Goal: Task Accomplishment & Management: Use online tool/utility

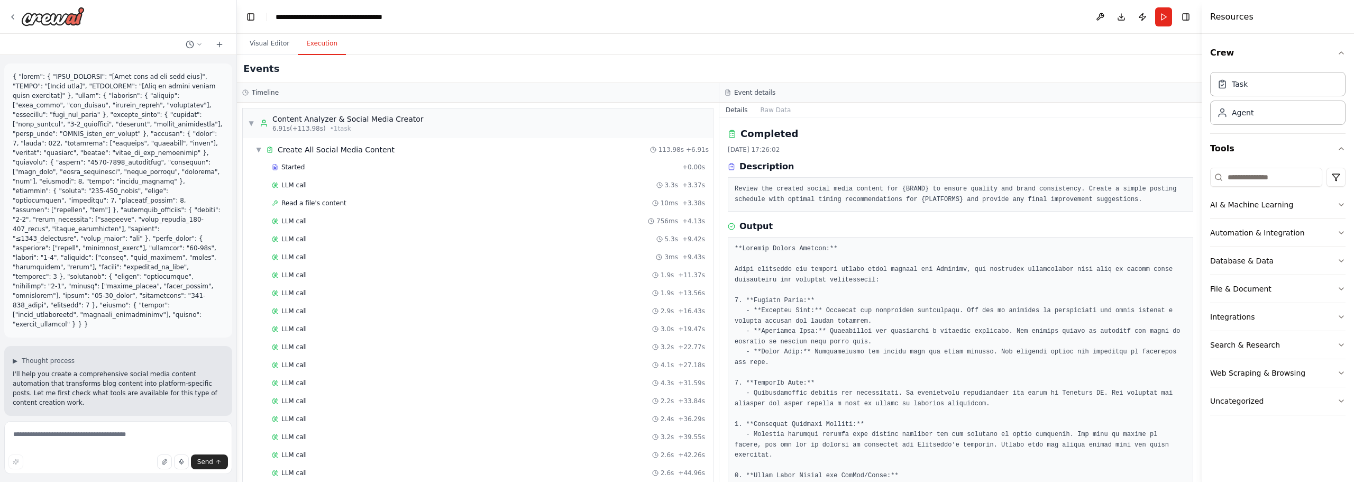
scroll to position [343, 0]
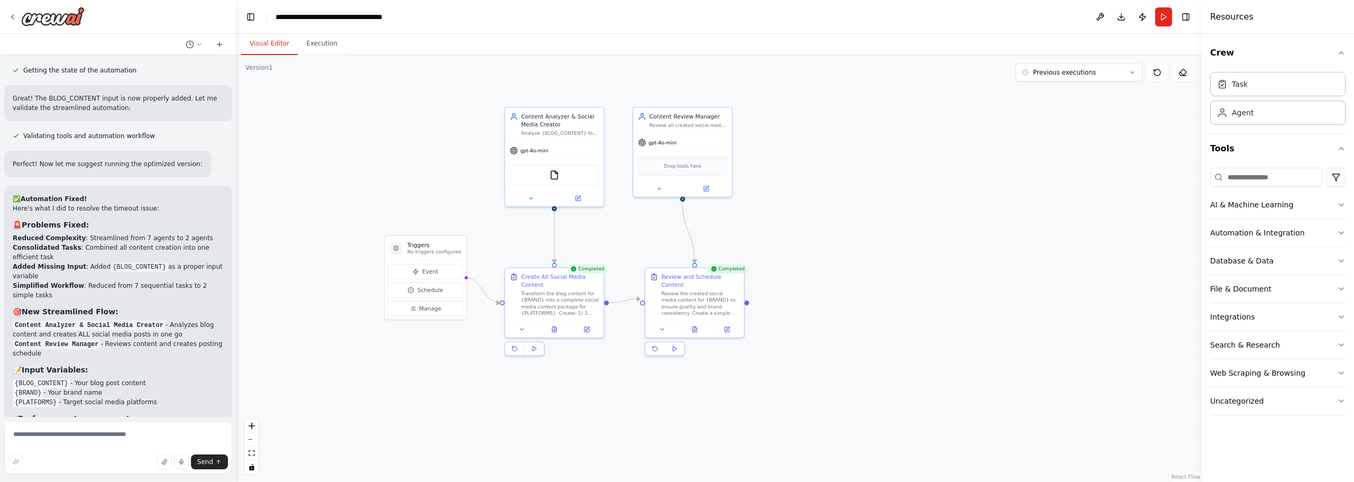
click at [271, 41] on button "Visual Editor" at bounding box center [269, 44] width 57 height 22
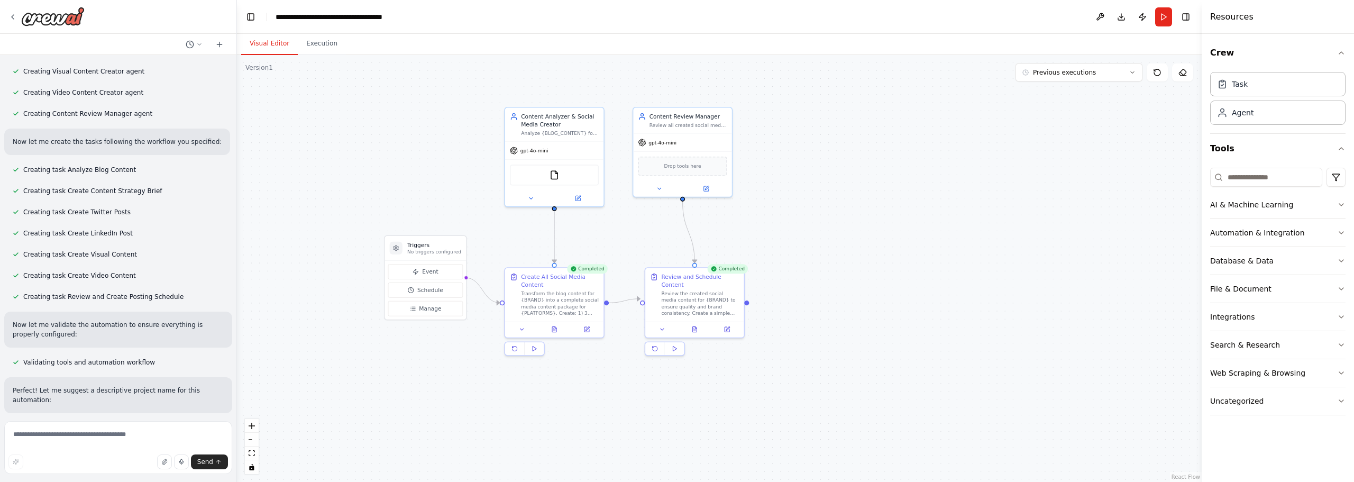
scroll to position [632, 0]
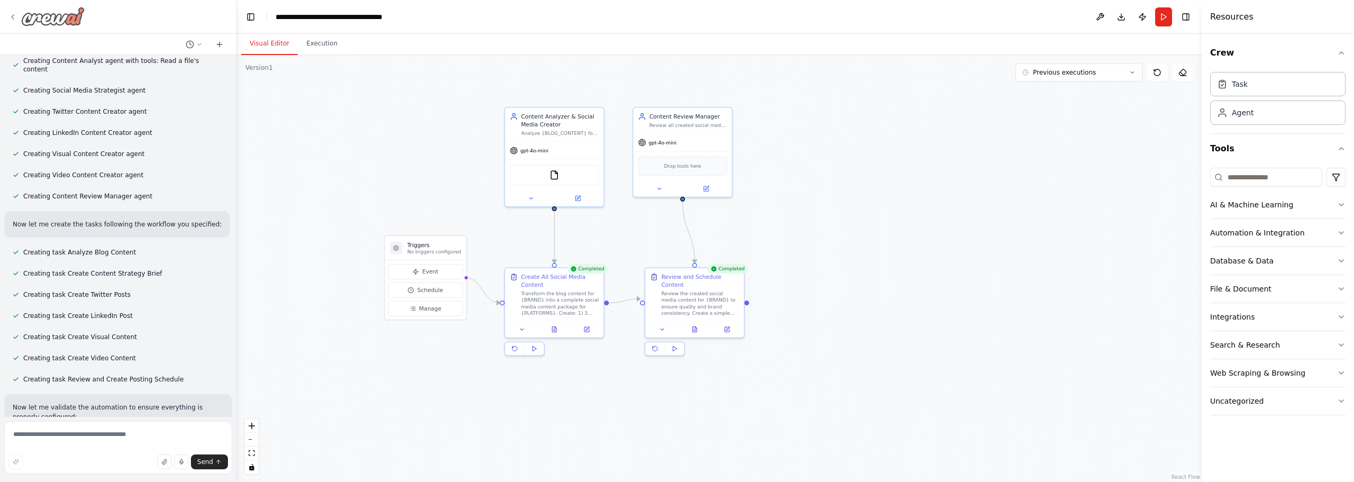
click at [17, 14] on div at bounding box center [46, 16] width 76 height 19
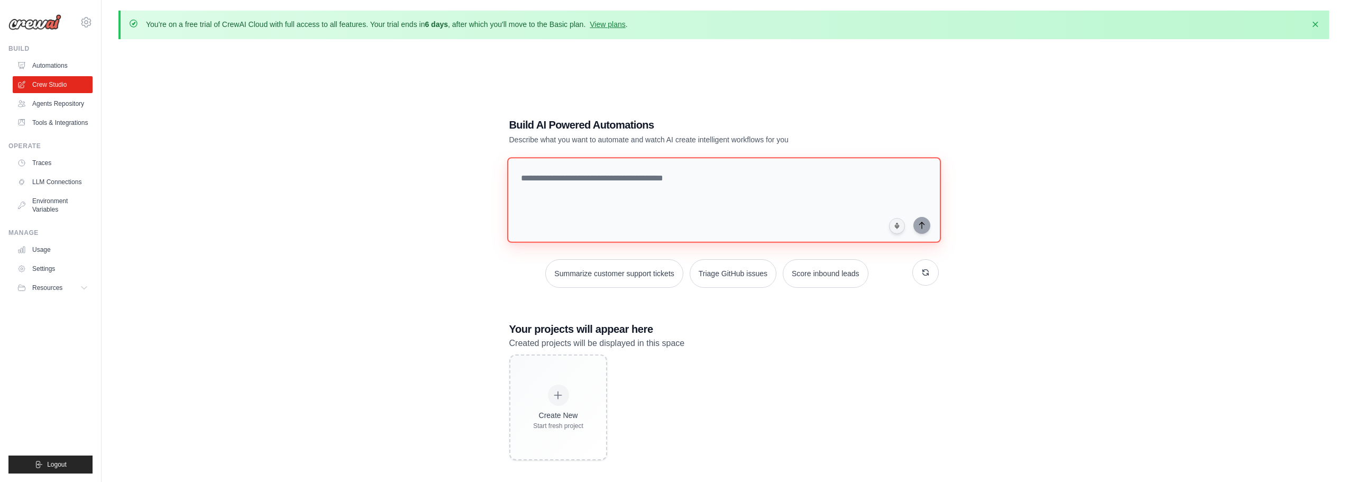
click at [644, 174] on textarea at bounding box center [724, 200] width 434 height 86
paste textarea "**********"
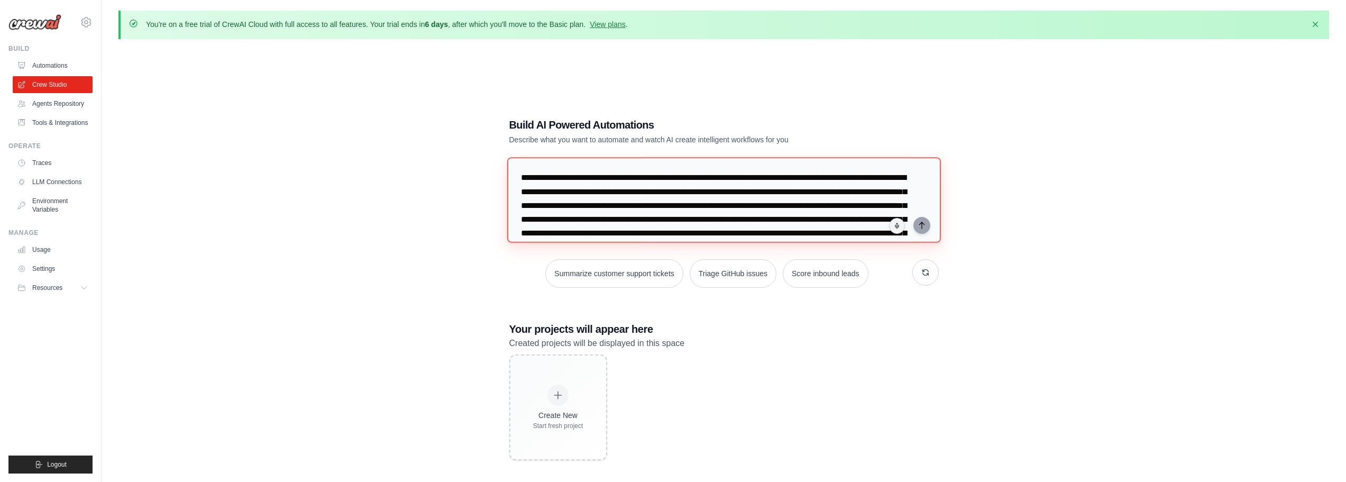
scroll to position [66, 0]
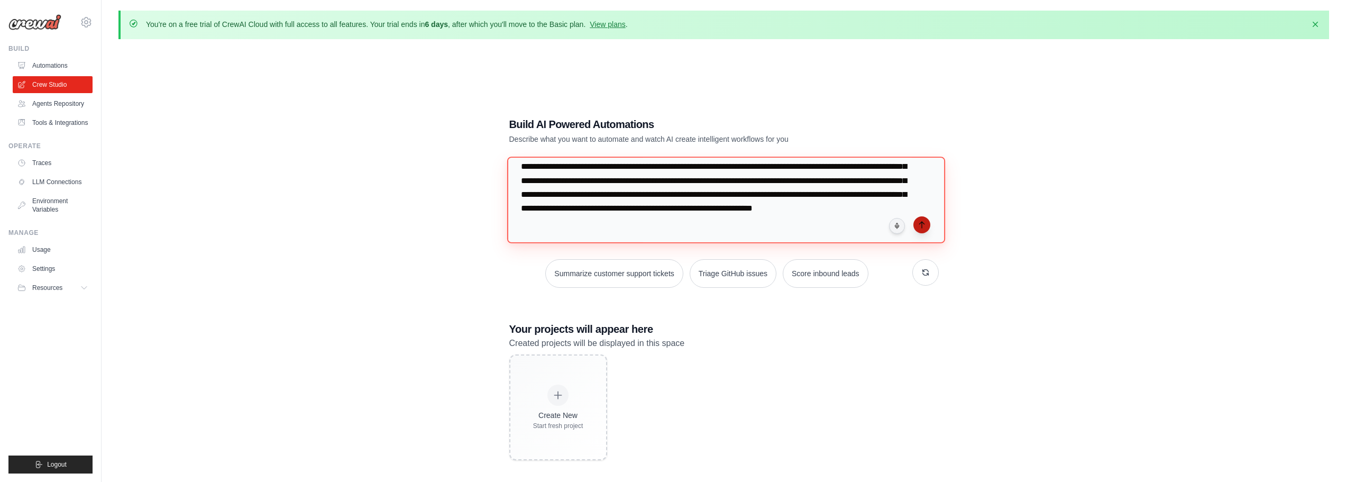
type textarea "**********"
click at [925, 229] on button "submit" at bounding box center [922, 224] width 17 height 17
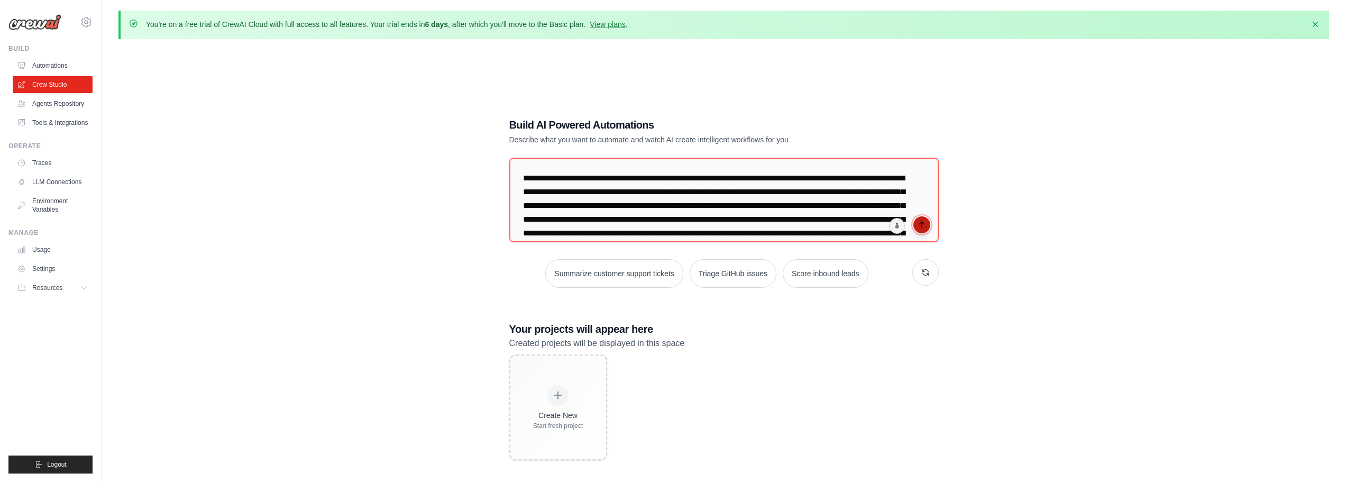
click at [923, 223] on icon "submit" at bounding box center [922, 225] width 8 height 8
click at [587, 179] on textarea "**********" at bounding box center [724, 200] width 434 height 86
click at [579, 172] on textarea "**********" at bounding box center [724, 200] width 434 height 86
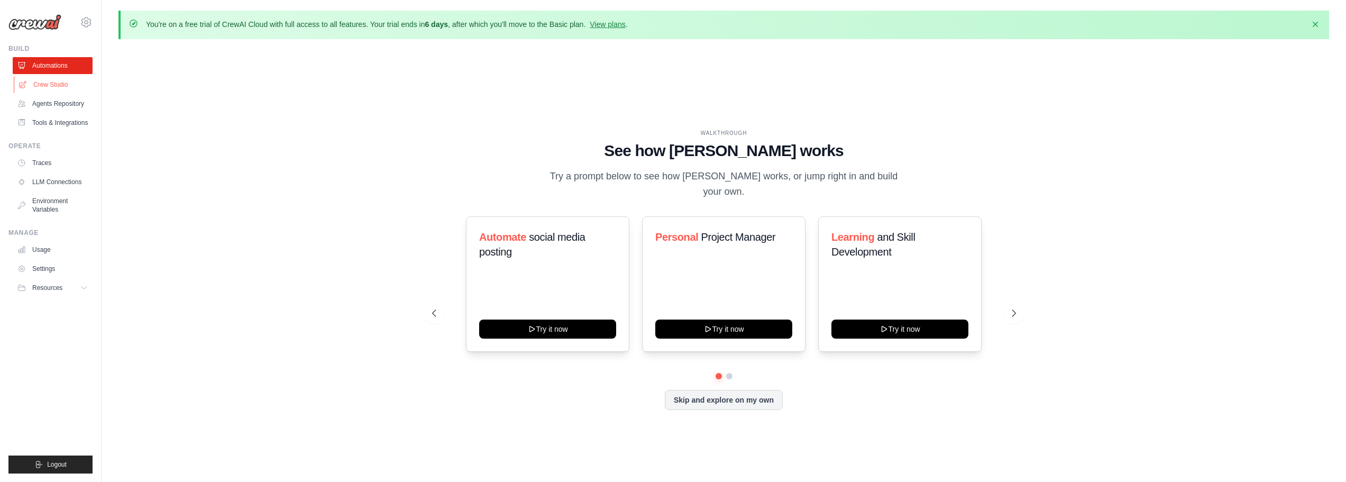
click at [53, 82] on link "Crew Studio" at bounding box center [54, 84] width 80 height 17
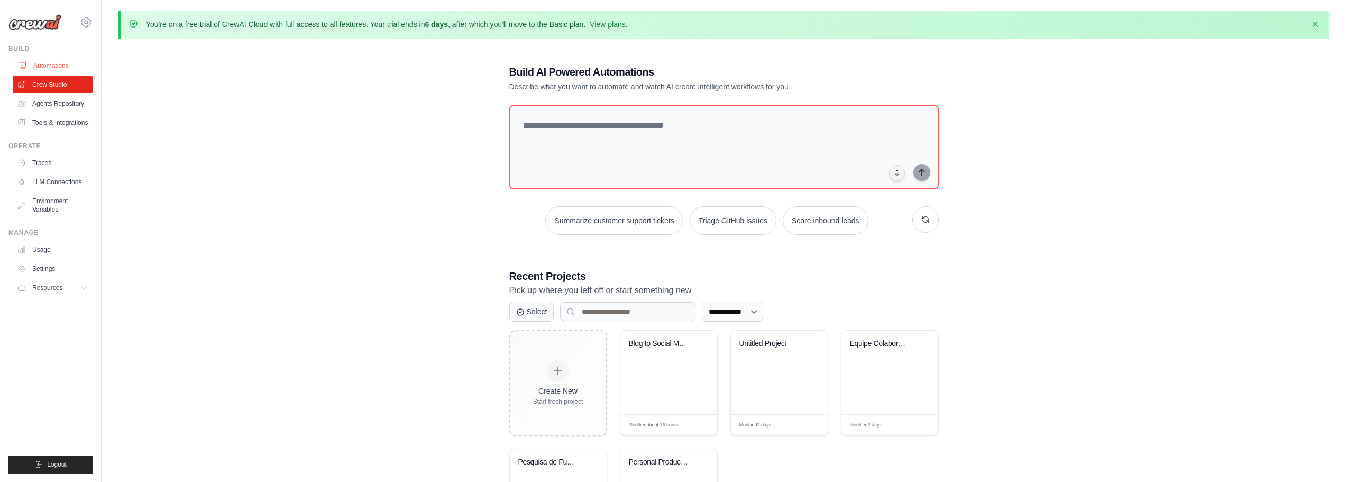
click at [52, 68] on link "Automations" at bounding box center [54, 65] width 80 height 17
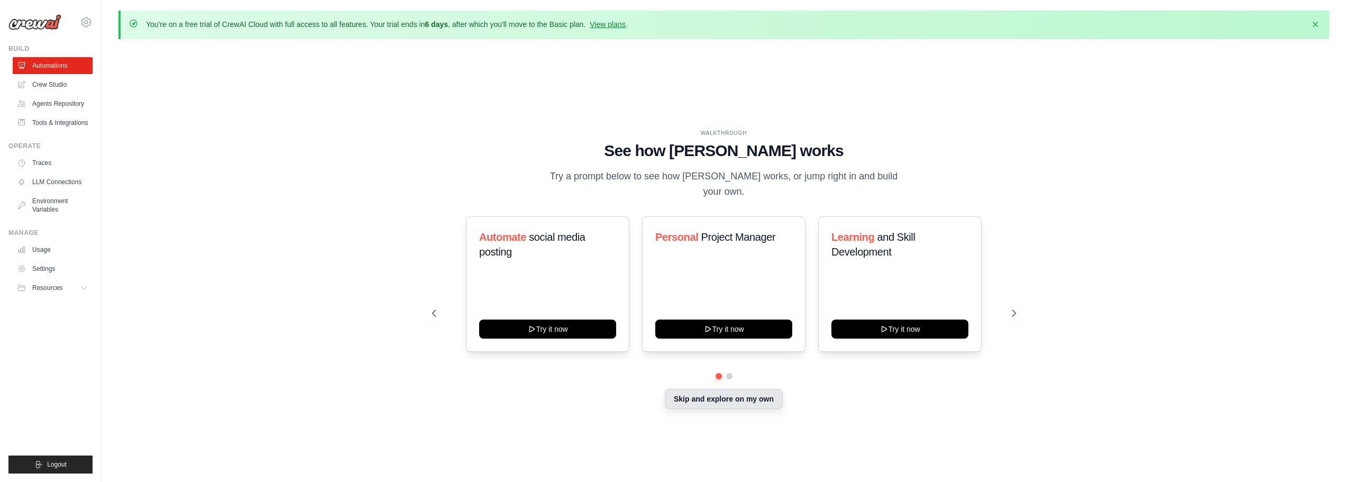
click at [755, 392] on button "Skip and explore on my own" at bounding box center [724, 399] width 118 height 20
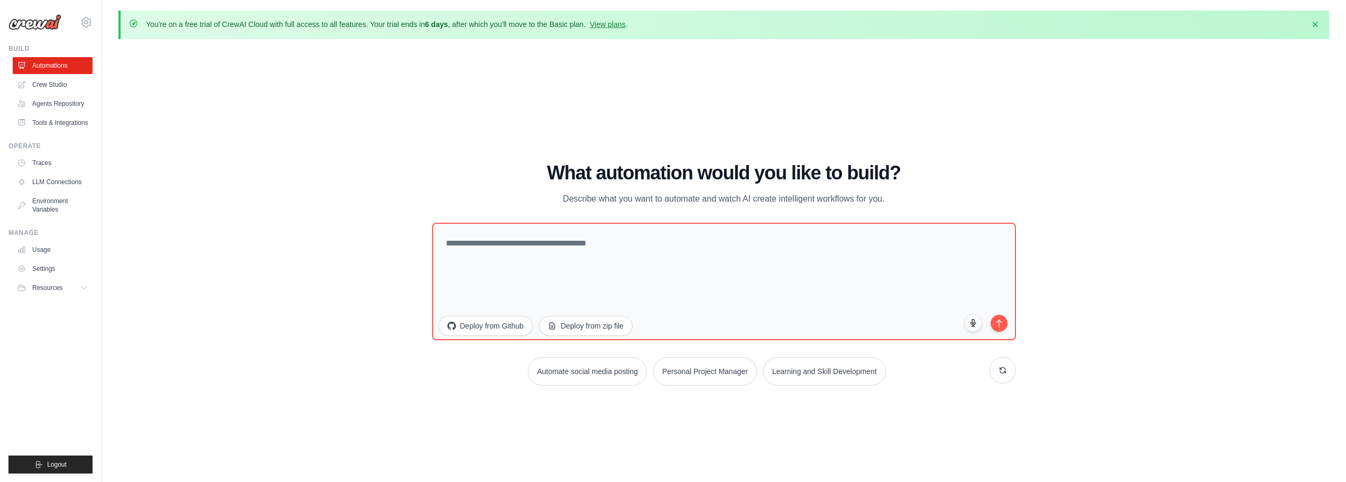
click at [521, 218] on div "What automation would you like to build? Describe what you want to automate and…" at bounding box center [724, 273] width 584 height 223
click at [536, 234] on textarea at bounding box center [724, 281] width 590 height 118
paste textarea "**********"
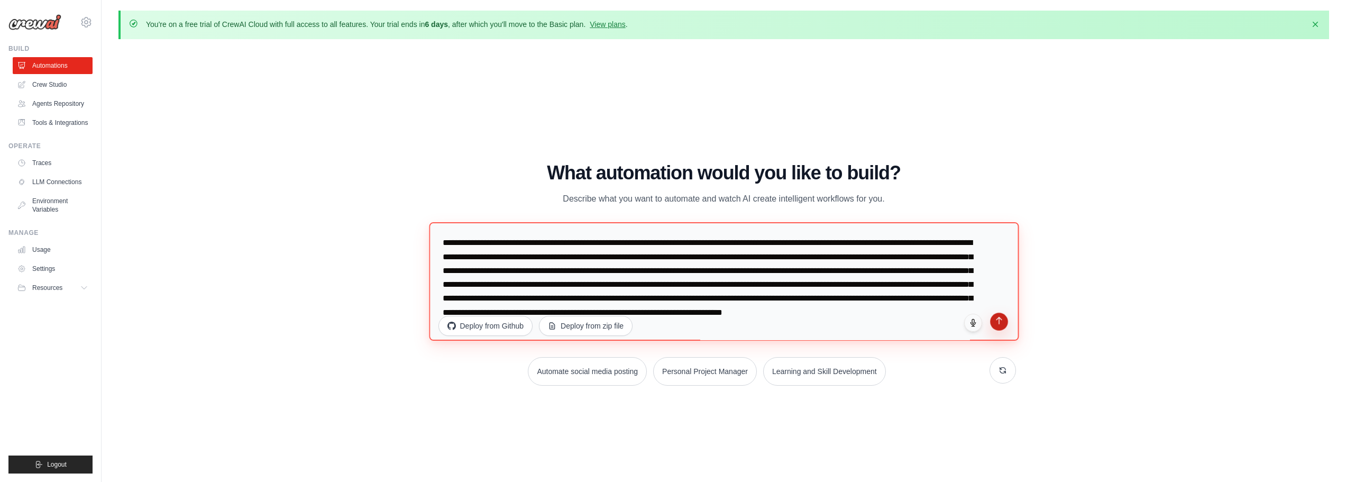
type textarea "**********"
click at [998, 324] on icon "submit" at bounding box center [998, 320] width 9 height 9
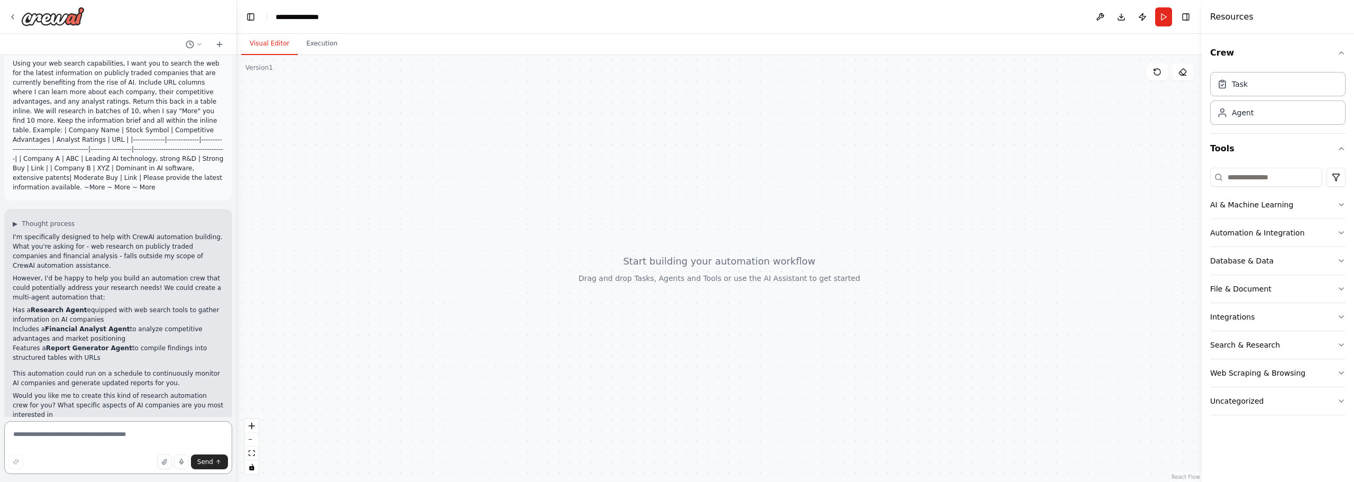
scroll to position [23, 0]
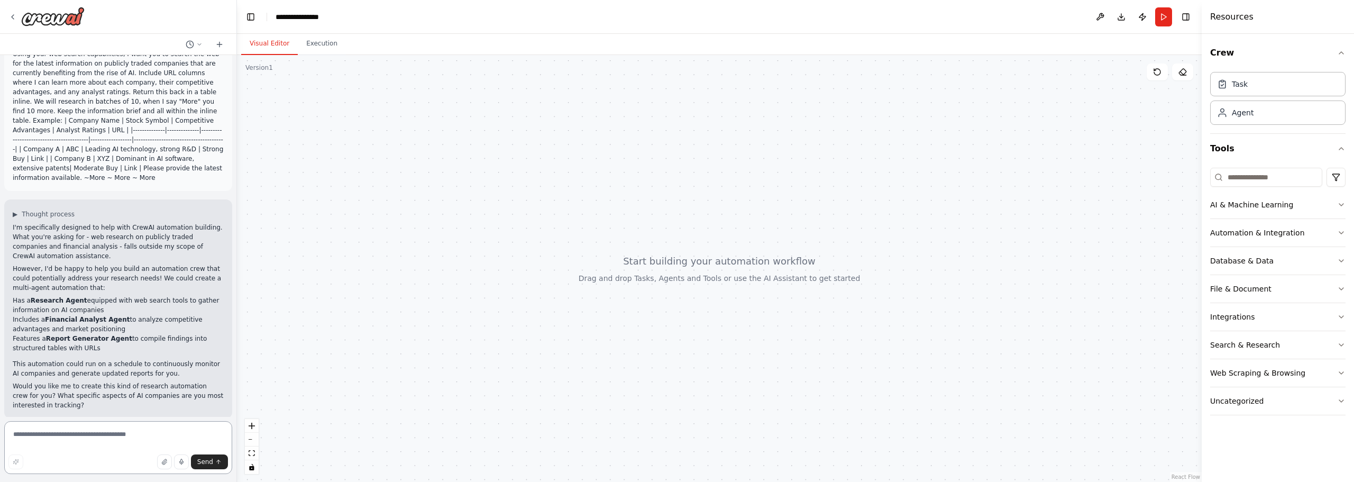
click at [92, 436] on textarea at bounding box center [118, 447] width 228 height 53
type textarea "***"
click at [211, 462] on span "Send" at bounding box center [205, 462] width 16 height 8
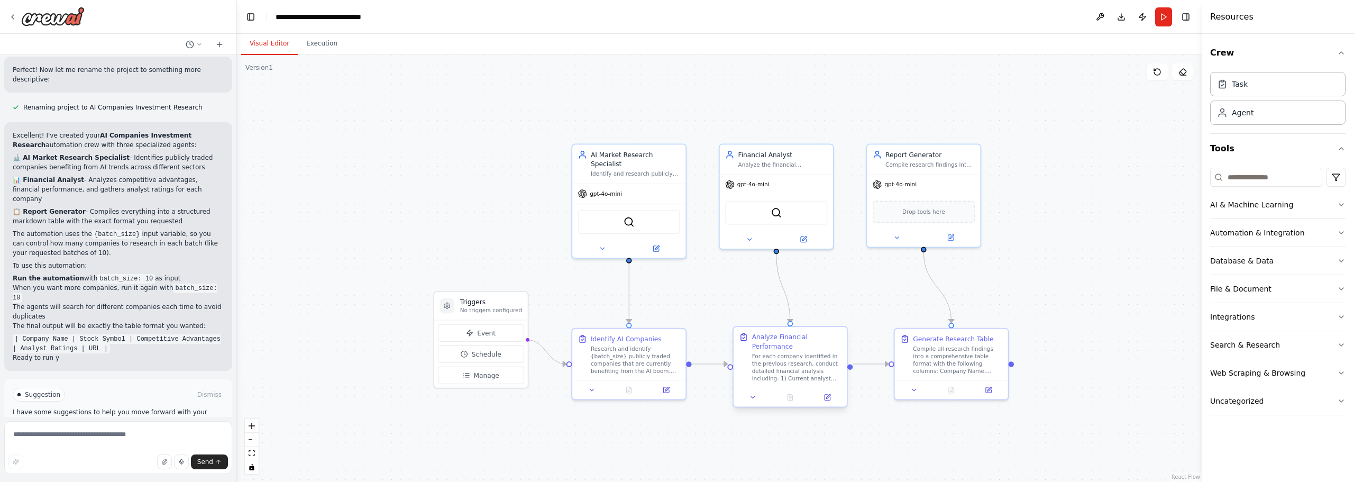
scroll to position [947, 0]
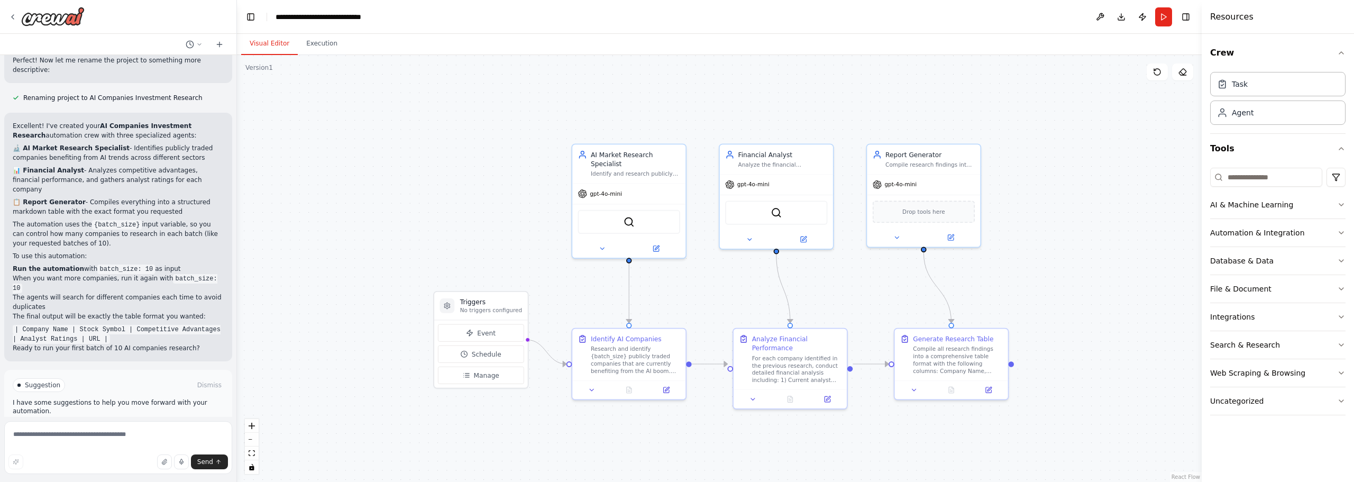
click at [120, 426] on span "Run Automation" at bounding box center [122, 430] width 51 height 8
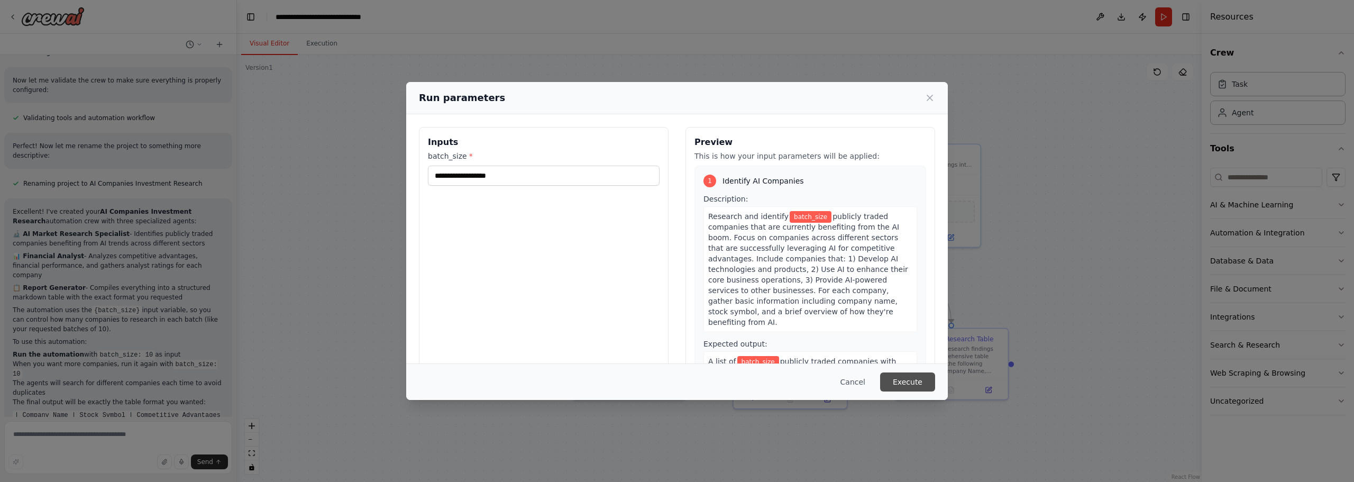
click at [914, 381] on button "Execute" at bounding box center [907, 381] width 55 height 19
click at [500, 172] on input "batch_size *" at bounding box center [544, 176] width 232 height 20
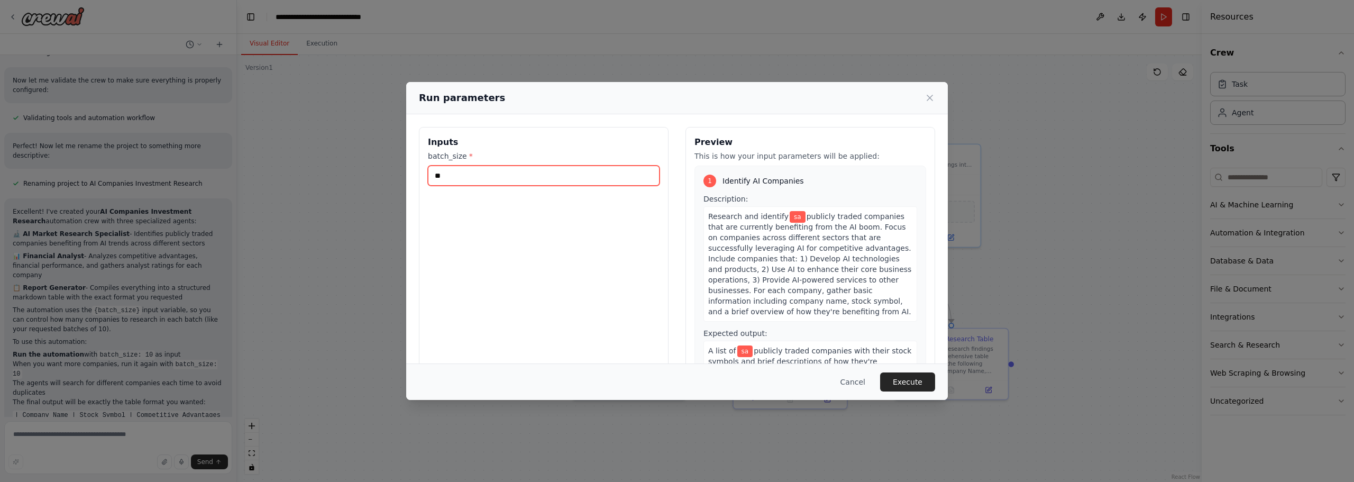
type input "*"
type input "*******"
click at [916, 382] on button "Execute" at bounding box center [907, 381] width 55 height 19
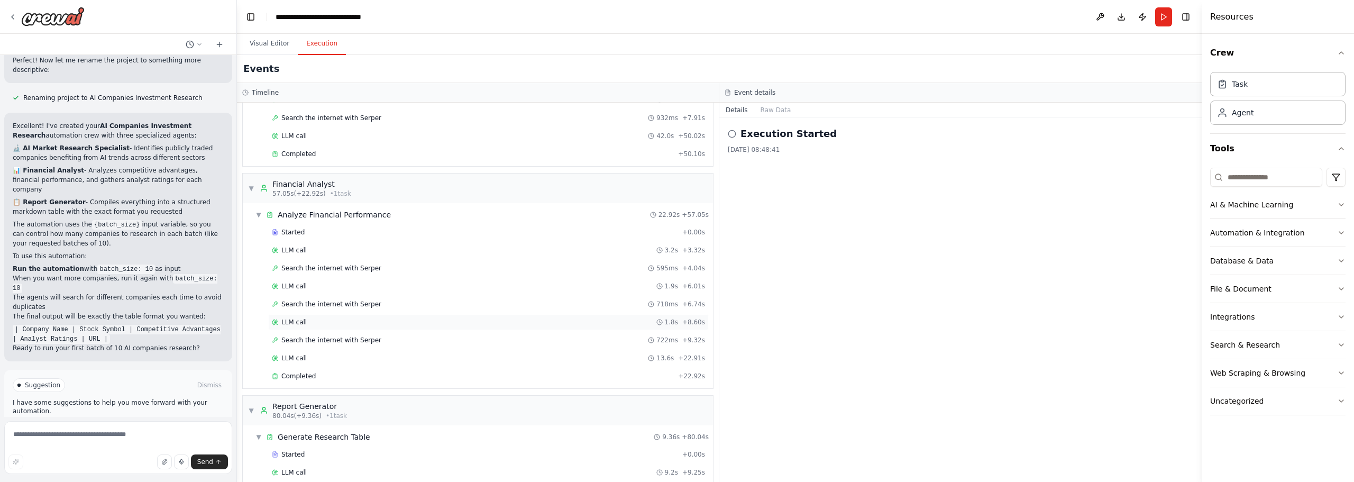
scroll to position [190, 0]
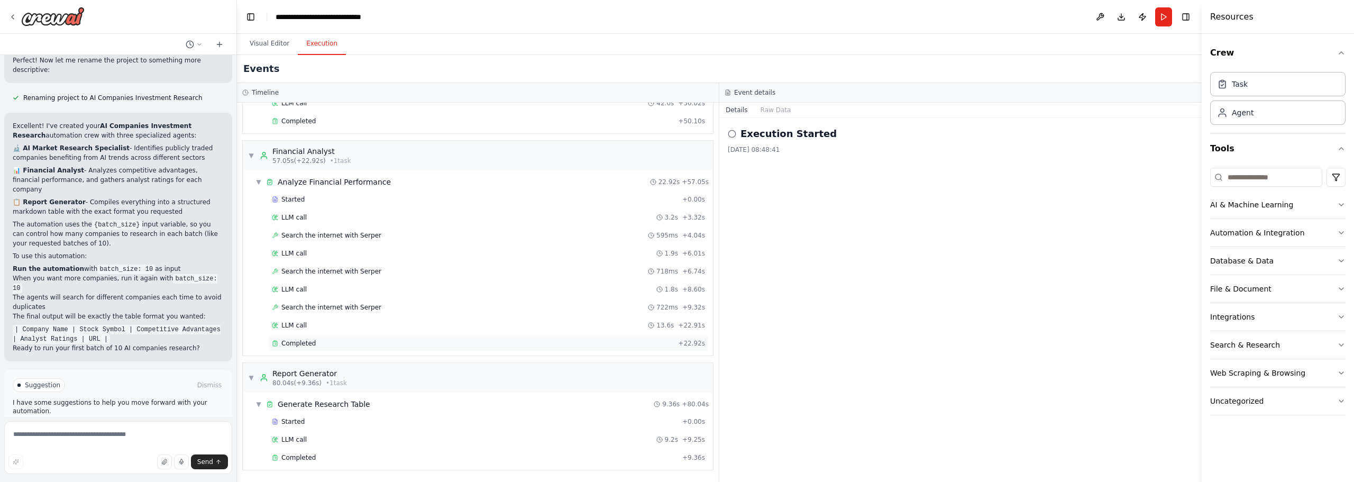
click at [308, 344] on span "Completed" at bounding box center [298, 343] width 34 height 8
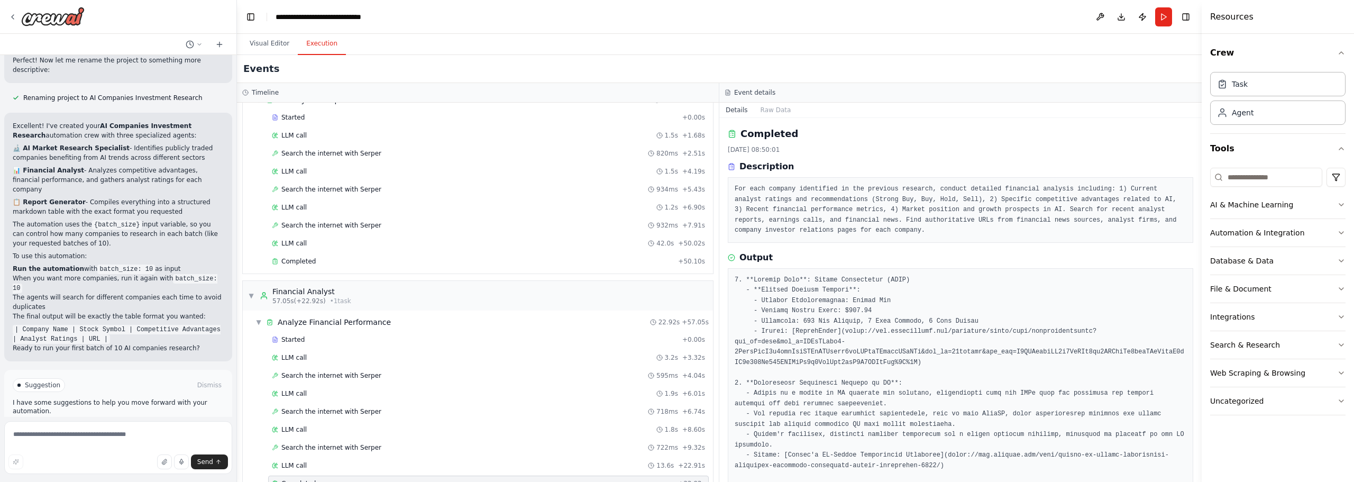
scroll to position [0, 0]
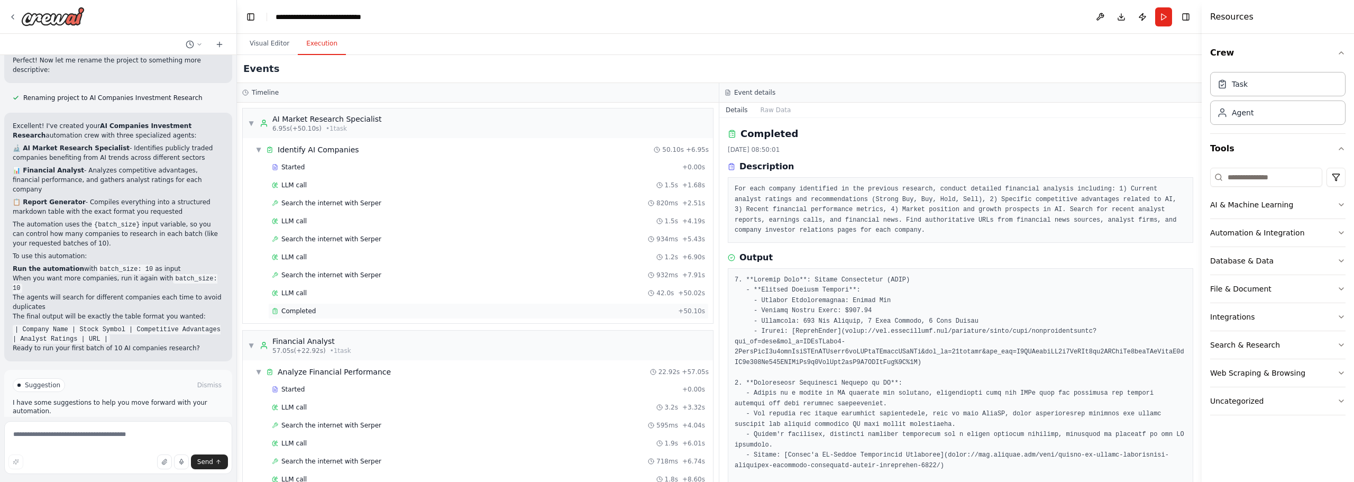
click at [339, 313] on div "Completed" at bounding box center [473, 311] width 402 height 8
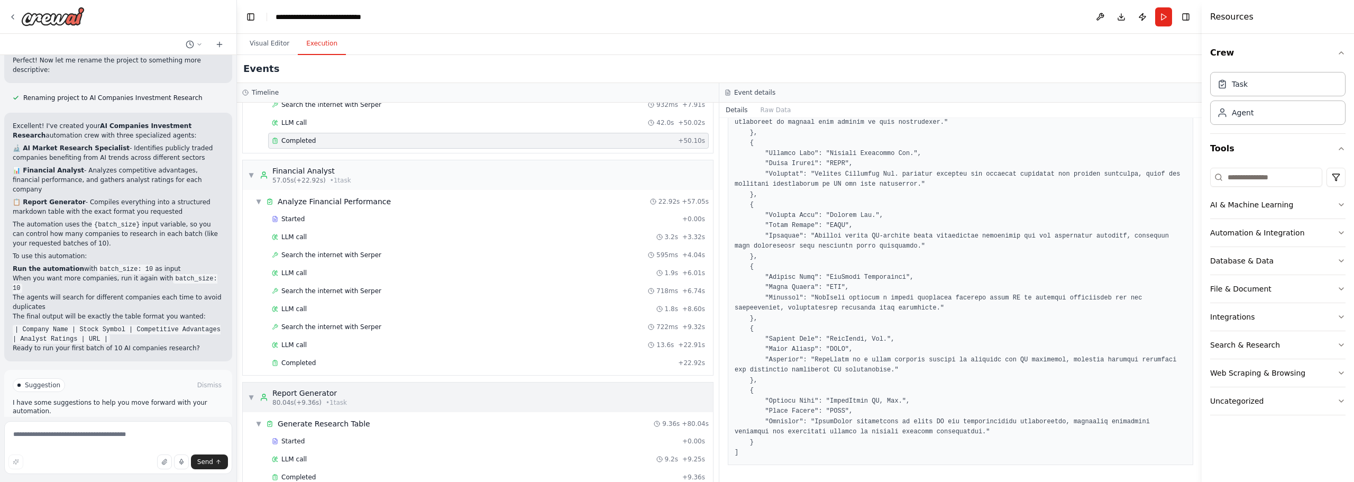
scroll to position [190, 0]
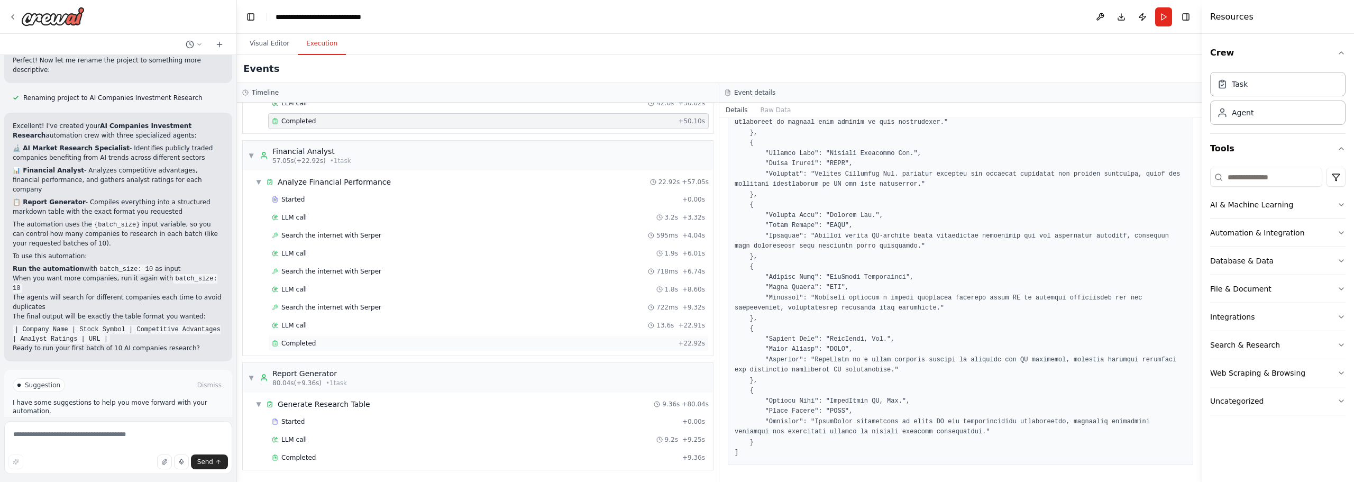
click at [330, 343] on div "Completed" at bounding box center [473, 343] width 402 height 8
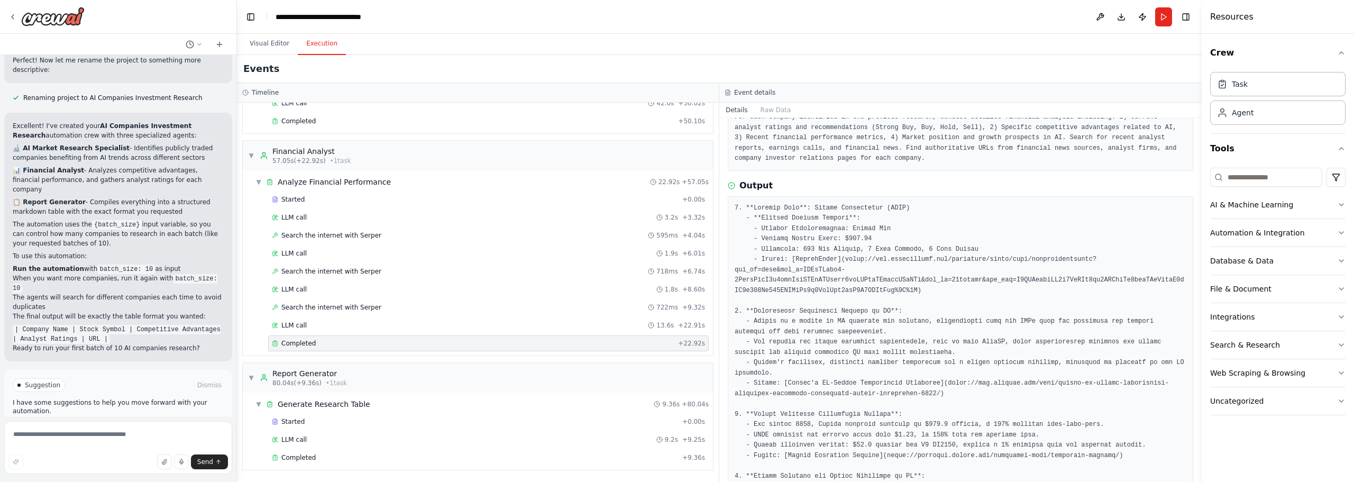
scroll to position [178, 0]
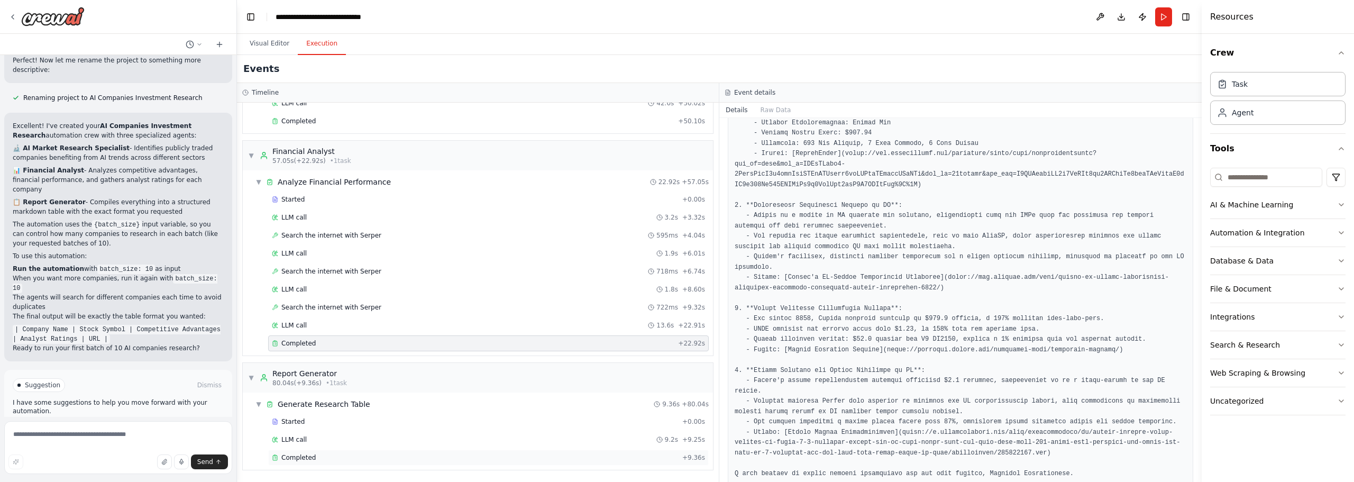
click at [327, 454] on div "Completed" at bounding box center [475, 457] width 406 height 8
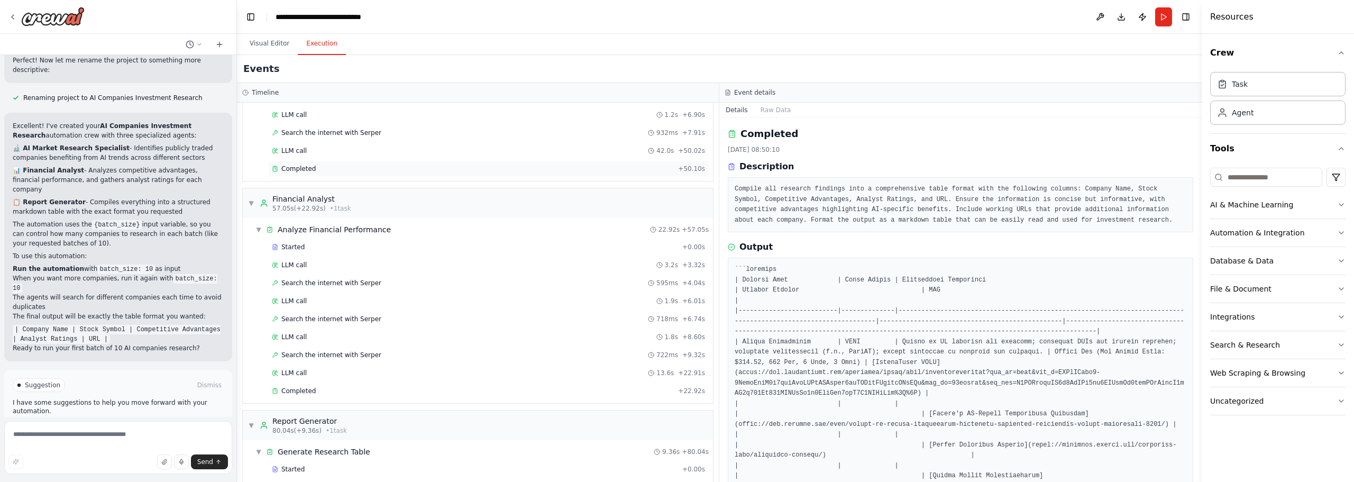
scroll to position [0, 0]
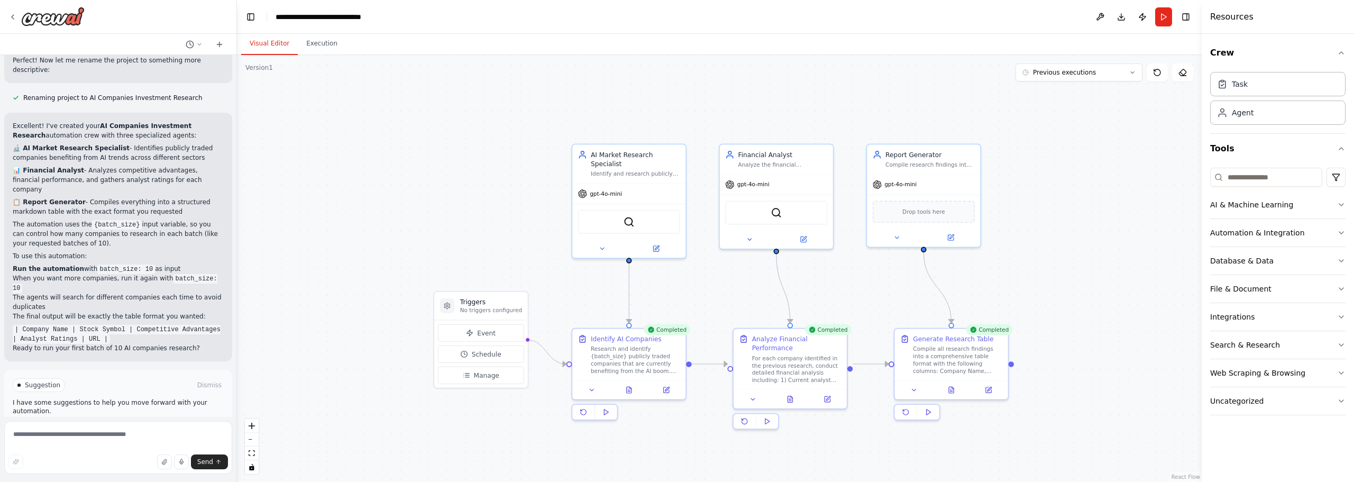
click at [265, 39] on button "Visual Editor" at bounding box center [269, 44] width 57 height 22
